Goal: Obtain resource: Obtain resource

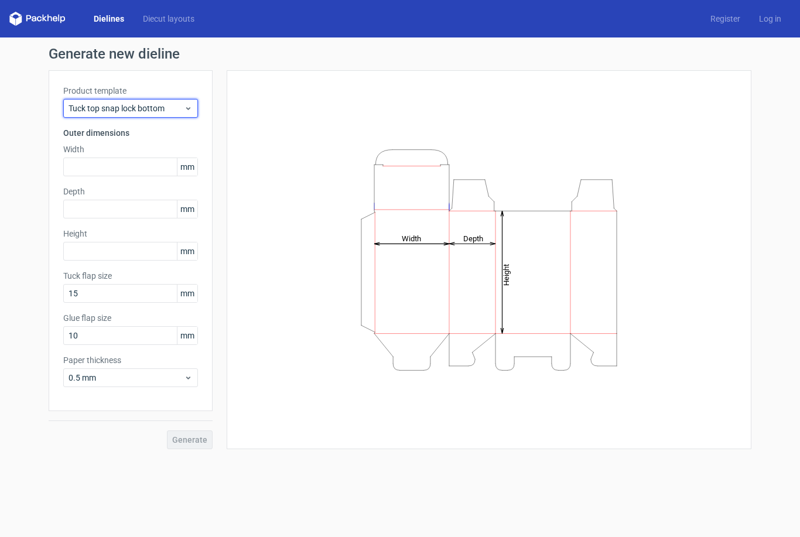
click at [182, 105] on span "Tuck top snap lock bottom" at bounding box center [126, 109] width 115 height 12
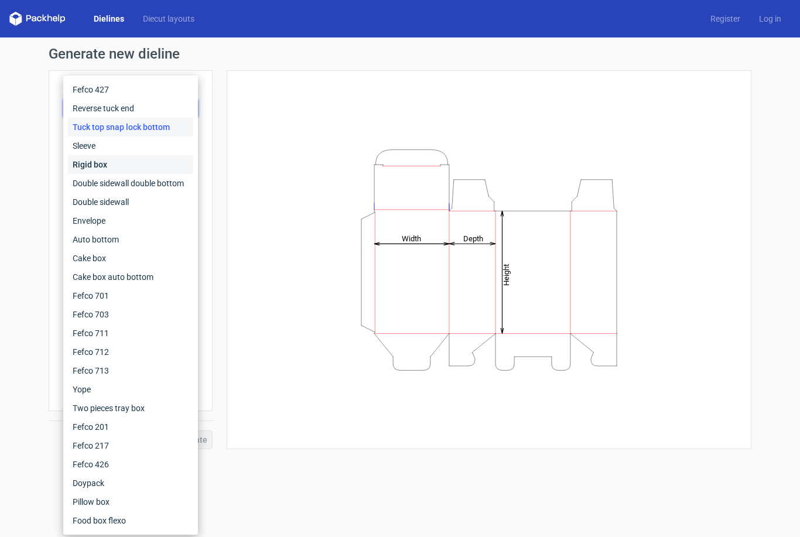
click at [95, 161] on div "Rigid box" at bounding box center [130, 164] width 125 height 19
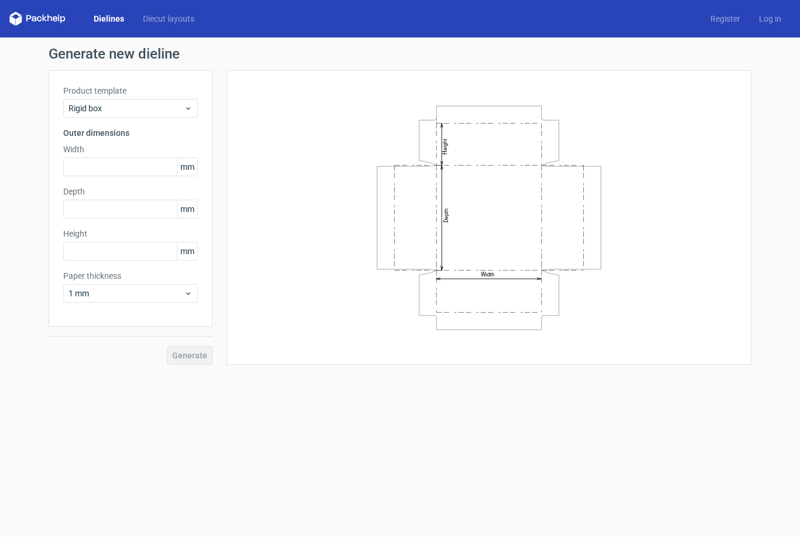
click at [191, 169] on span "mm" at bounding box center [187, 167] width 21 height 18
click at [188, 170] on span "mm" at bounding box center [187, 167] width 21 height 18
click at [152, 165] on input "text" at bounding box center [130, 167] width 135 height 19
type input "200"
click at [152, 200] on input "text" at bounding box center [130, 209] width 135 height 19
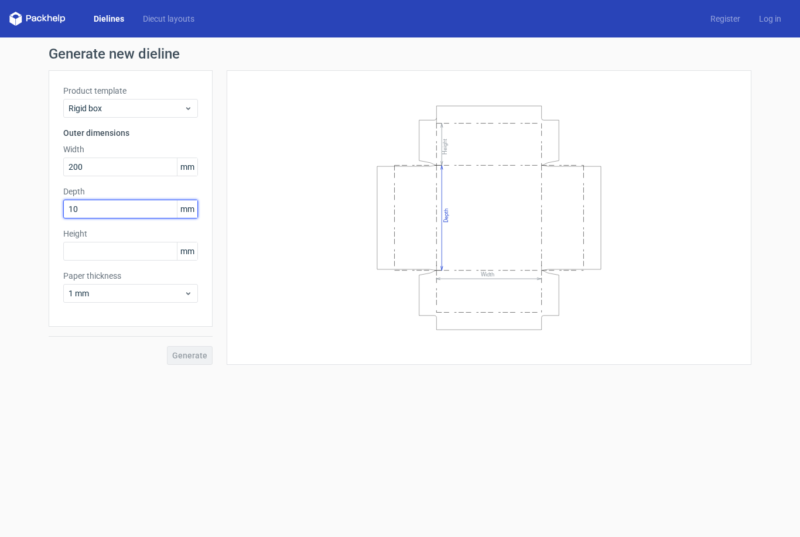
type input "100"
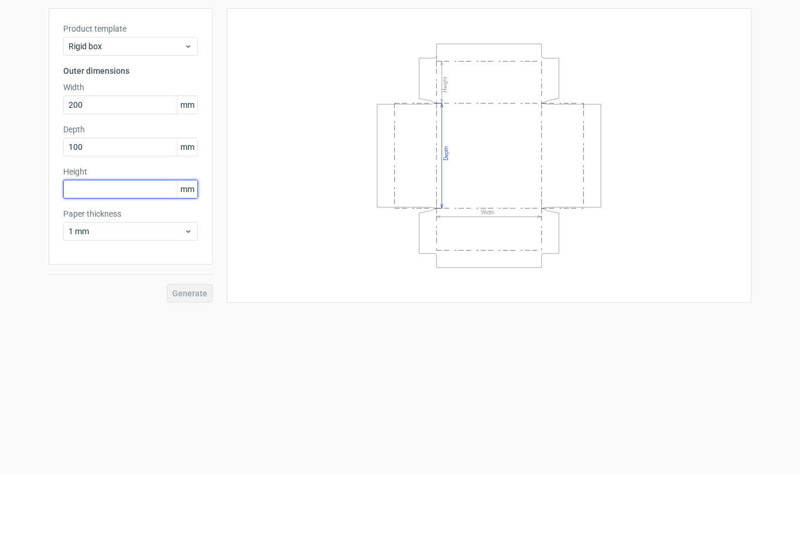
click at [140, 242] on input "text" at bounding box center [130, 251] width 135 height 19
type input "50"
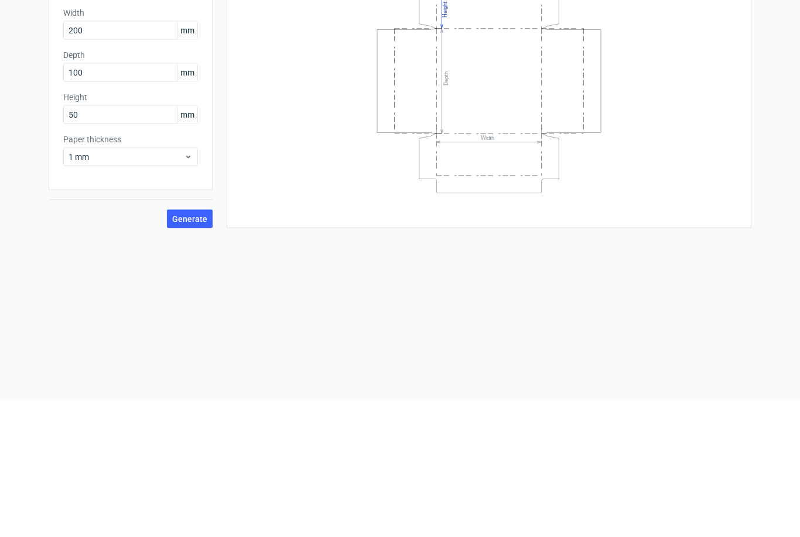
click at [195, 352] on span "Generate" at bounding box center [189, 356] width 35 height 8
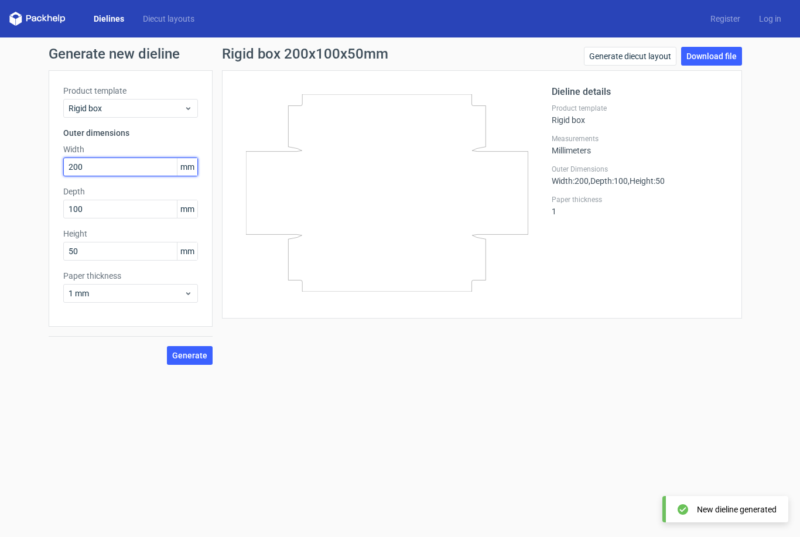
click at [126, 176] on input "200" at bounding box center [130, 167] width 135 height 19
type input "2"
type input "150"
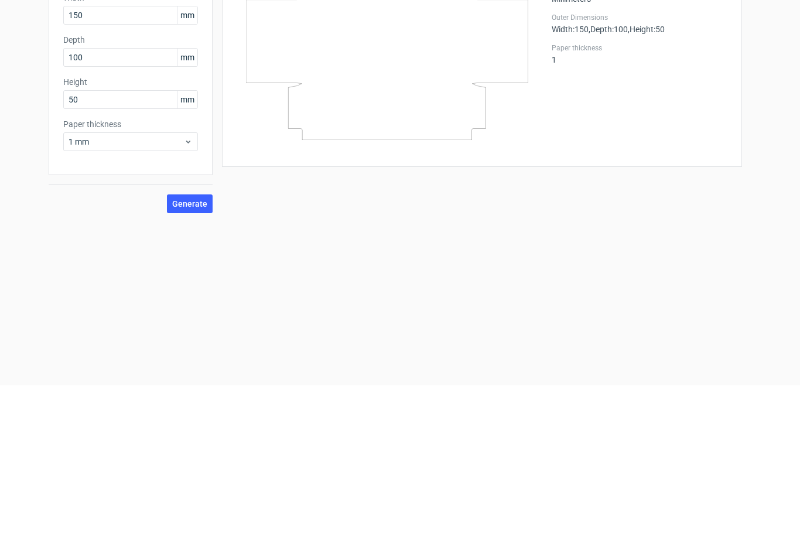
click at [193, 352] on span "Generate" at bounding box center [189, 356] width 35 height 8
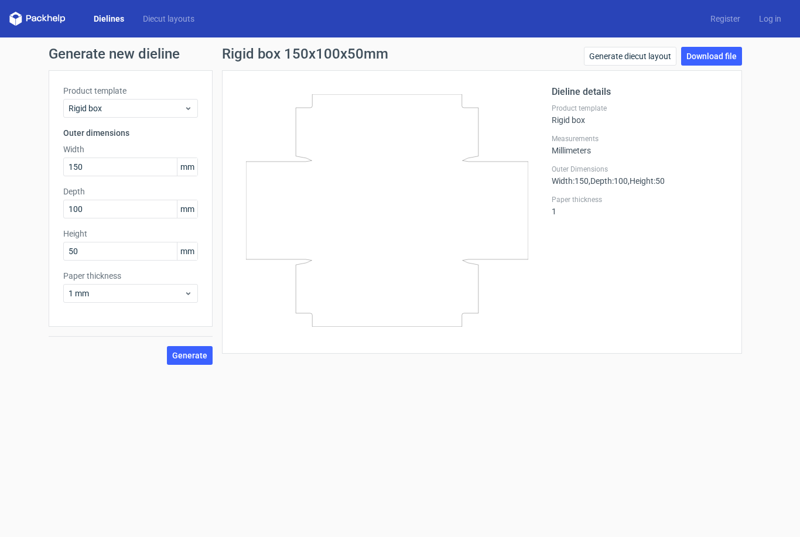
click at [635, 53] on link "Generate diecut layout" at bounding box center [630, 56] width 93 height 19
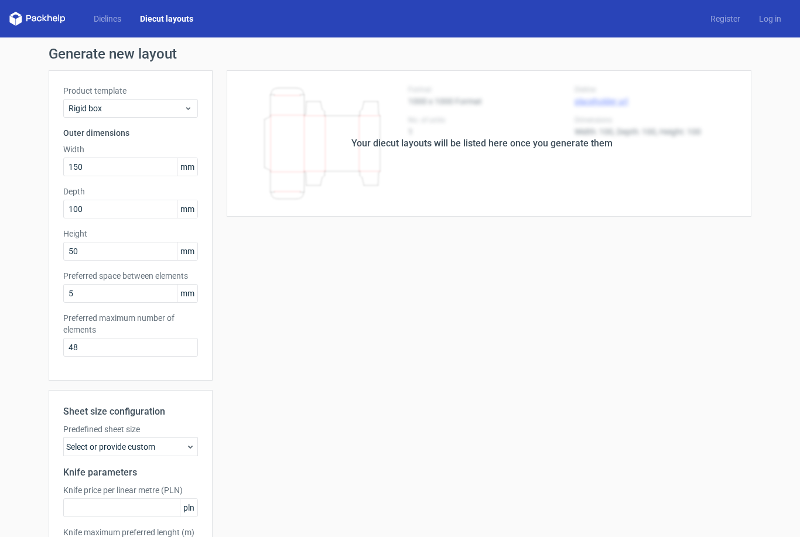
click at [396, 158] on div "Your diecut layouts will be listed here once you generate them" at bounding box center [482, 143] width 539 height 146
